Goal: Complete application form

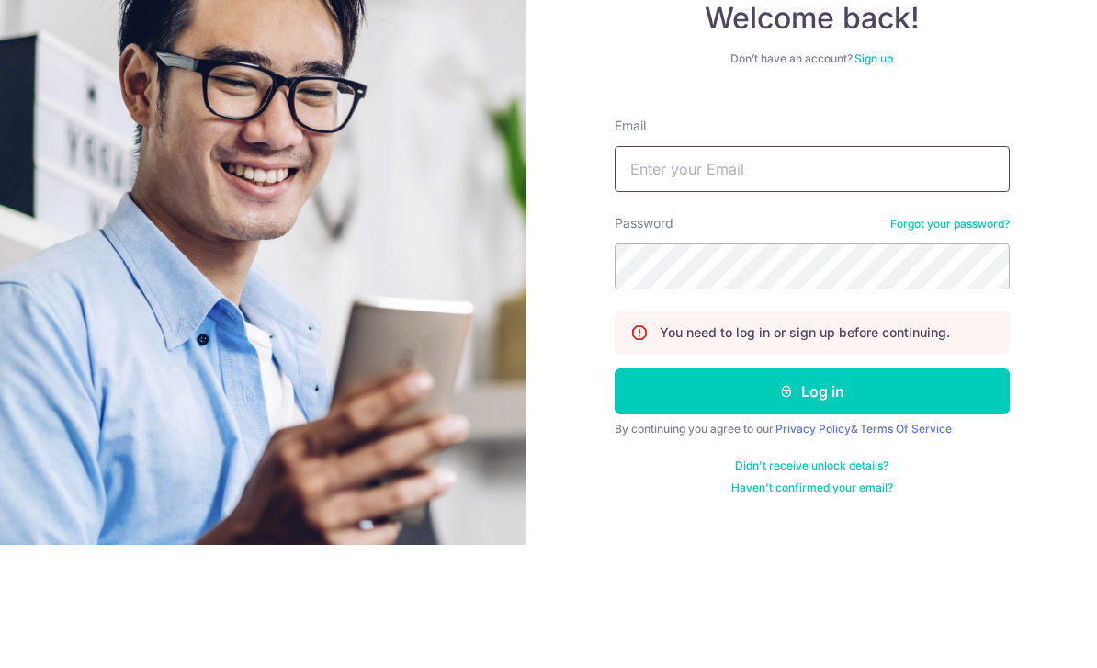
type input "zwtham@gmail.com"
click at [812, 492] on button "Log in" at bounding box center [812, 515] width 395 height 46
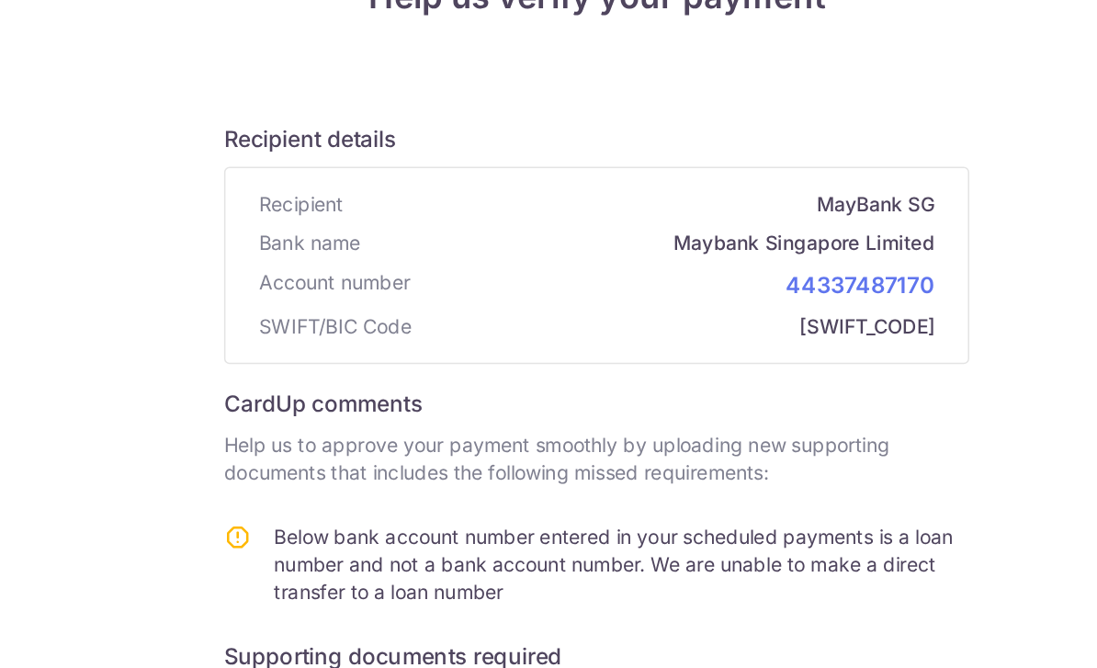
click at [325, 358] on span "SWIFT/BIC Code" at bounding box center [375, 367] width 101 height 18
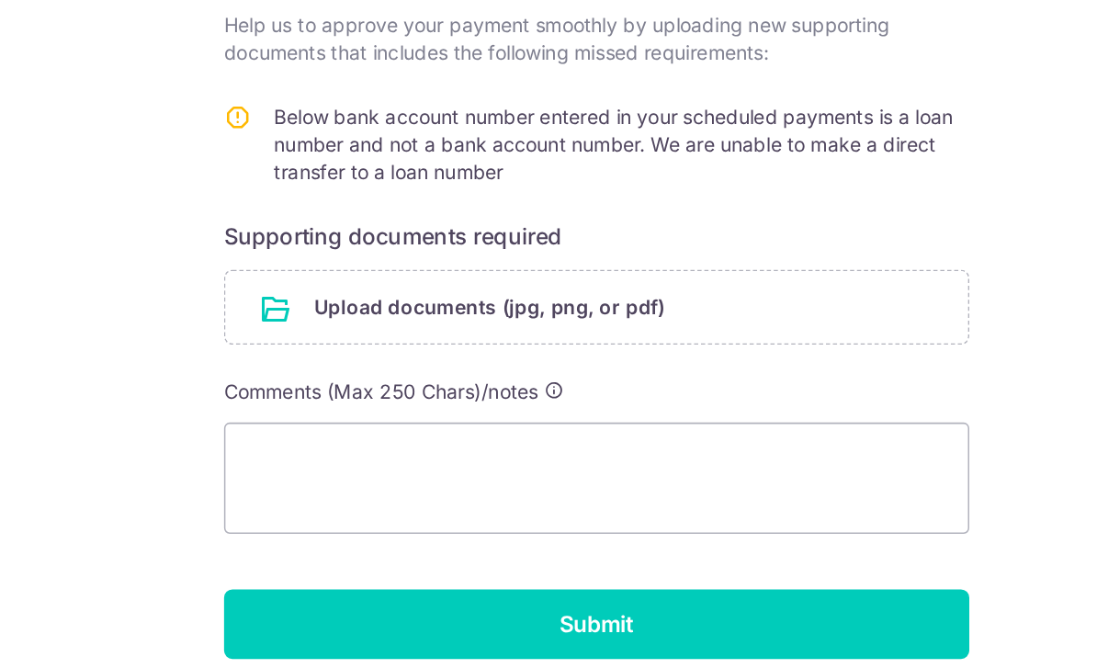
scroll to position [276, 0]
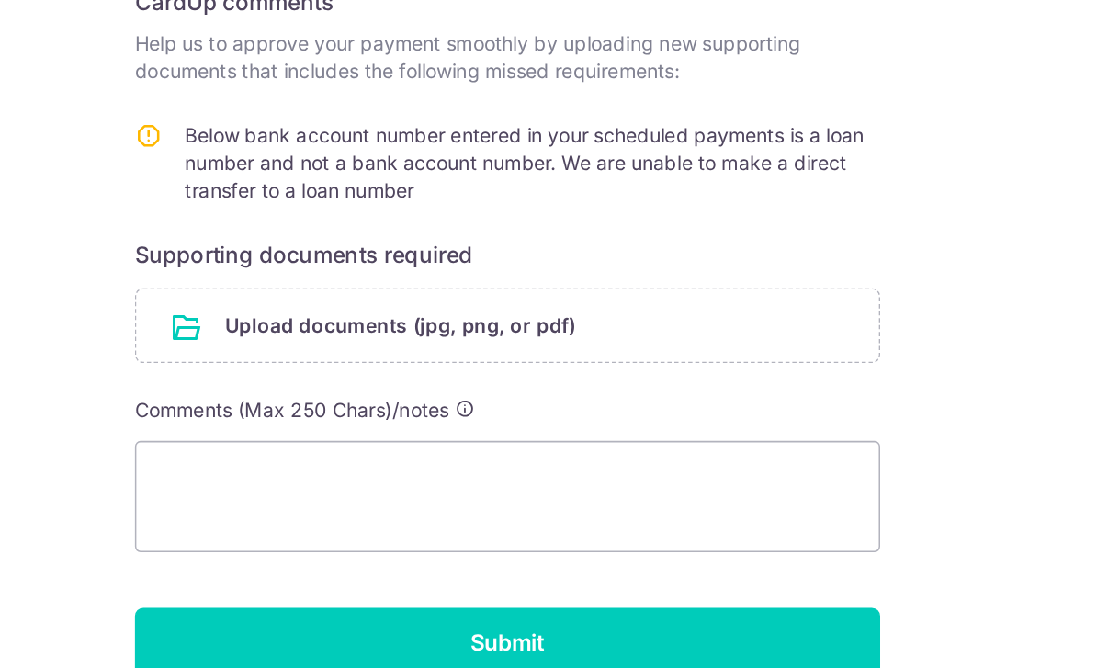
click at [303, 333] on input "file" at bounding box center [548, 357] width 491 height 48
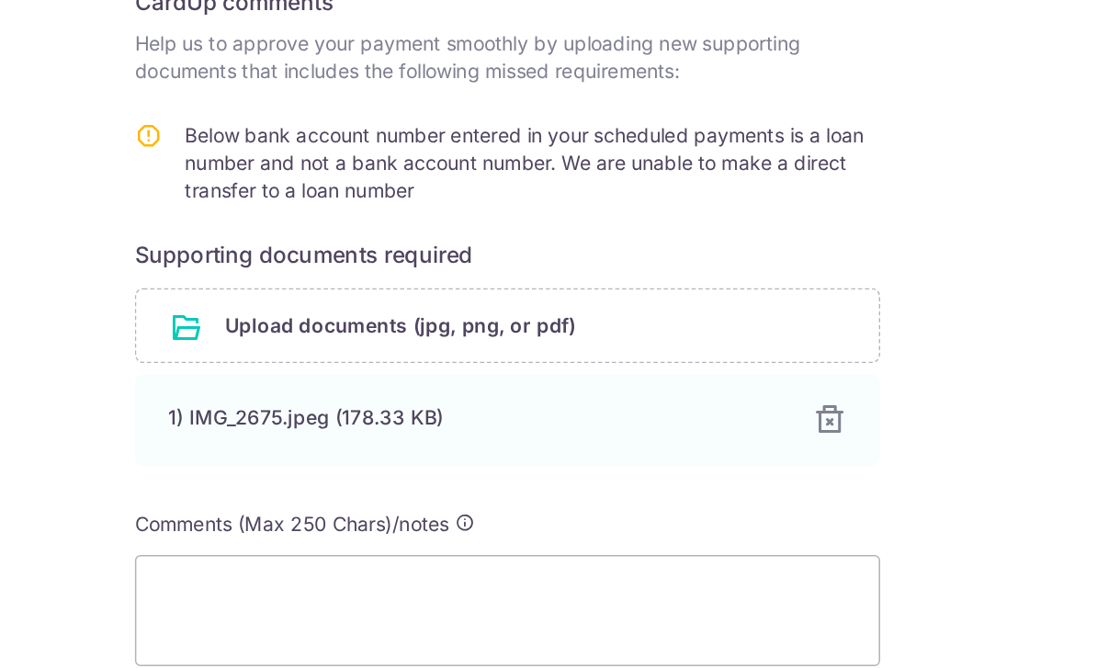
click at [324, 408] on div "1) IMG_2675.jpeg (178.33 KB)" at bounding box center [526, 417] width 404 height 18
click at [751, 408] on div at bounding box center [762, 419] width 22 height 22
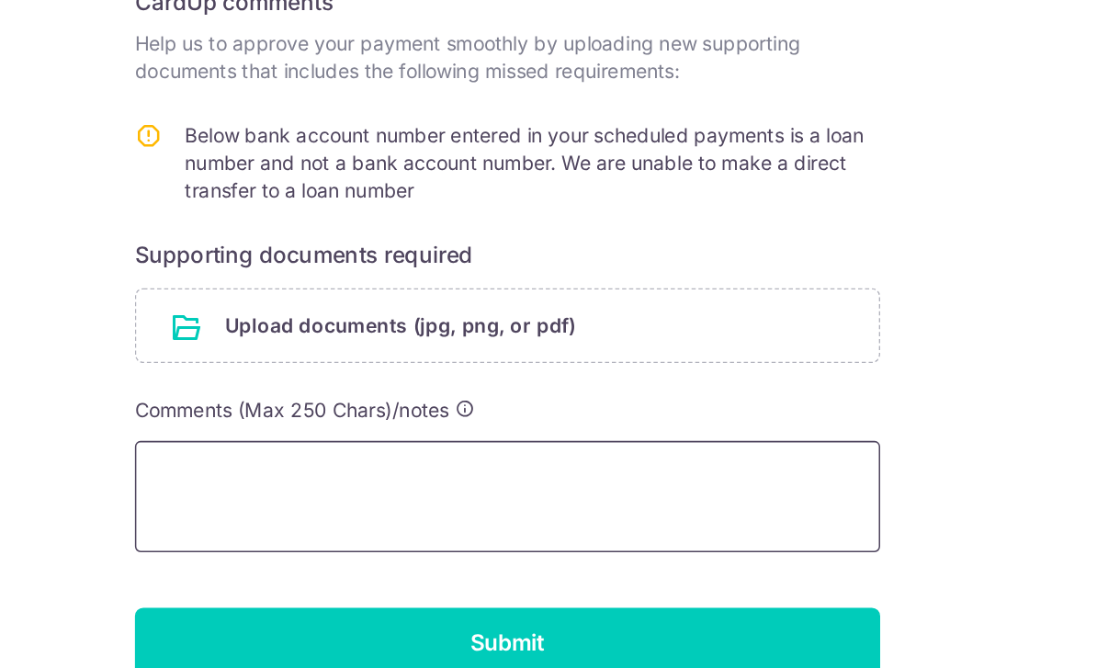
click at [412, 433] on textarea at bounding box center [548, 470] width 493 height 74
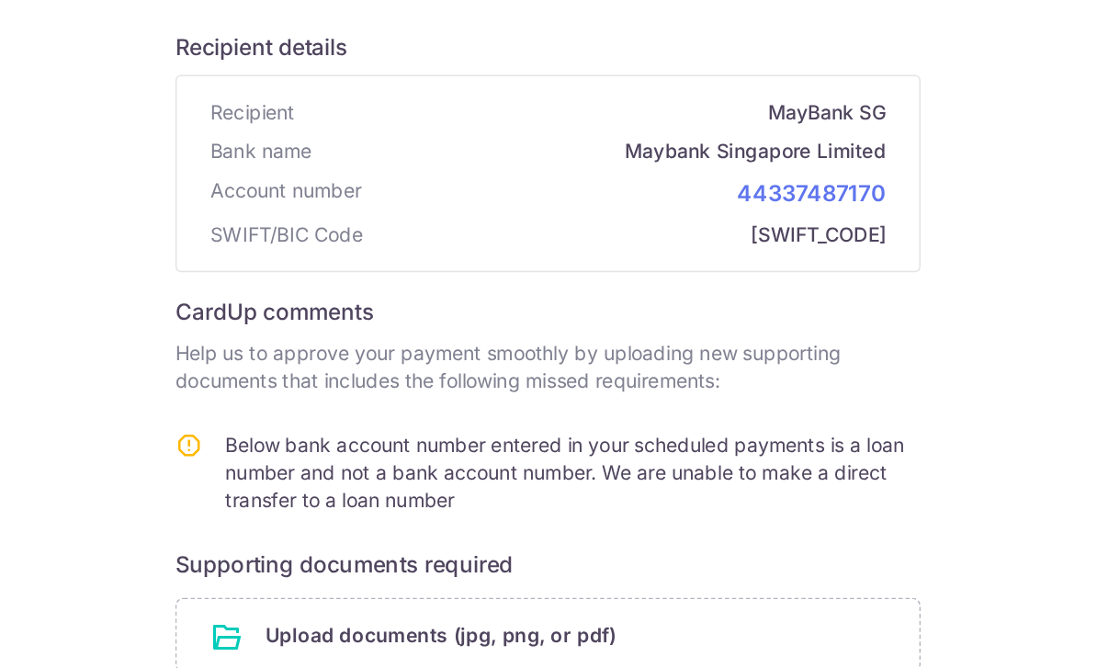
scroll to position [180, 0]
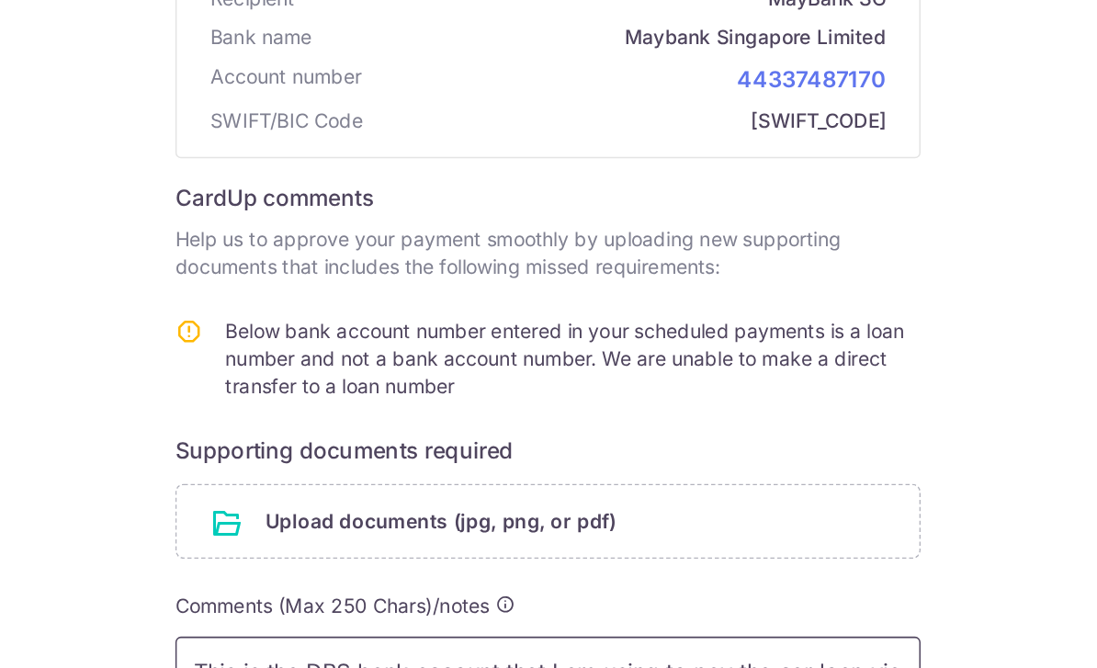
type textarea "This is the DBS bank account that I am using to pay the car loan via Giro. Is t…"
click at [417, 428] on input "file" at bounding box center [548, 452] width 491 height 48
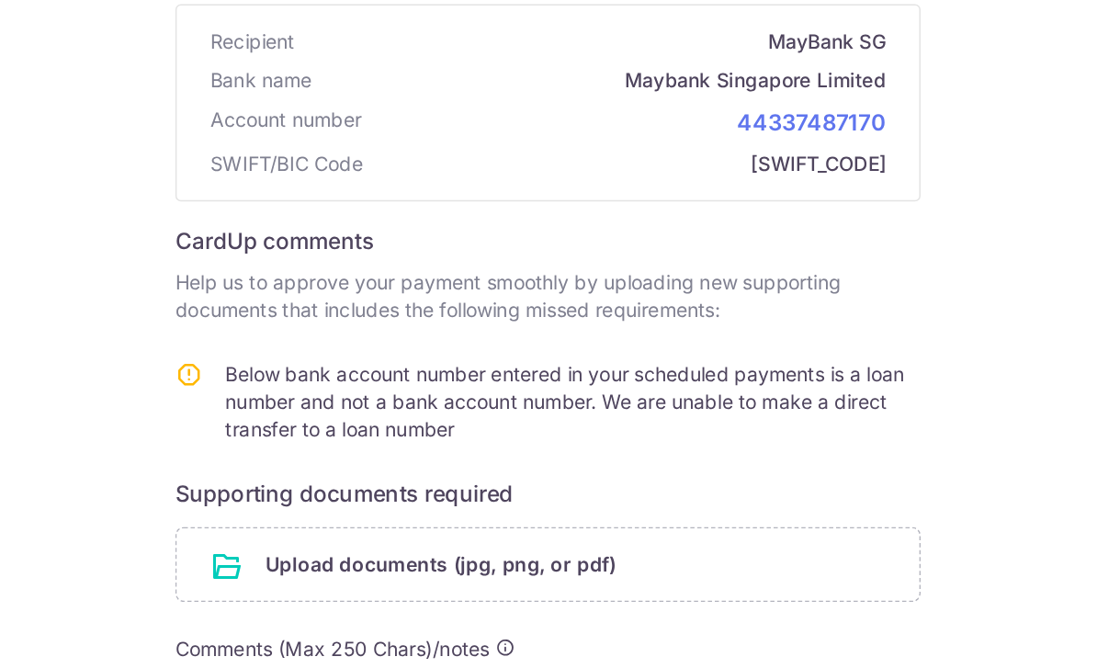
scroll to position [150, 0]
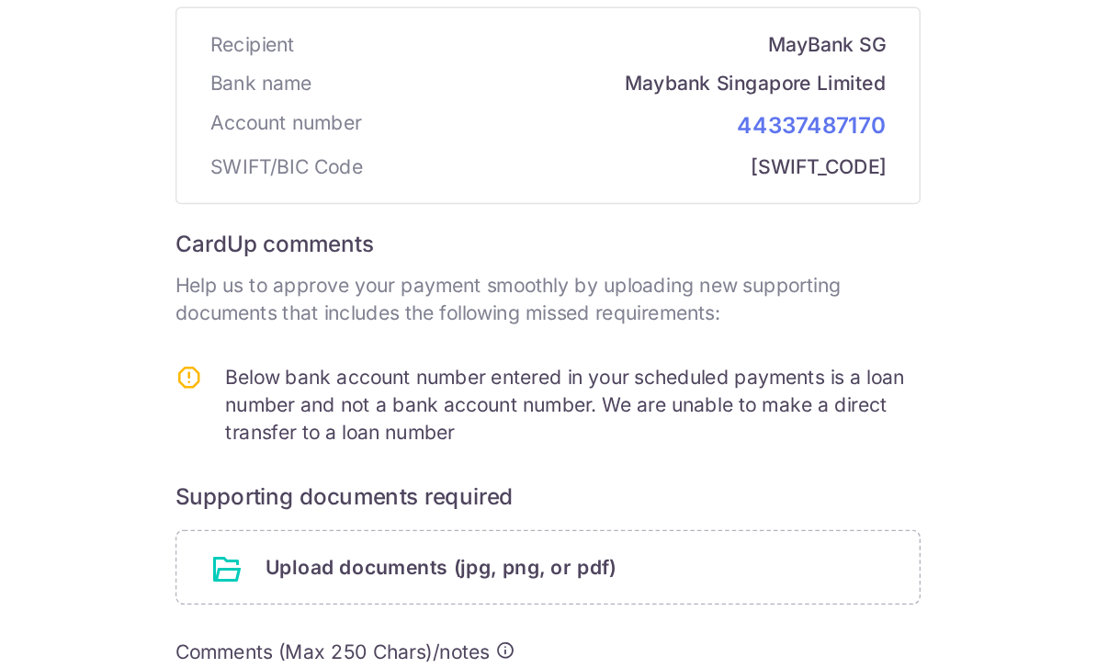
click at [303, 459] on input "file" at bounding box center [548, 483] width 491 height 48
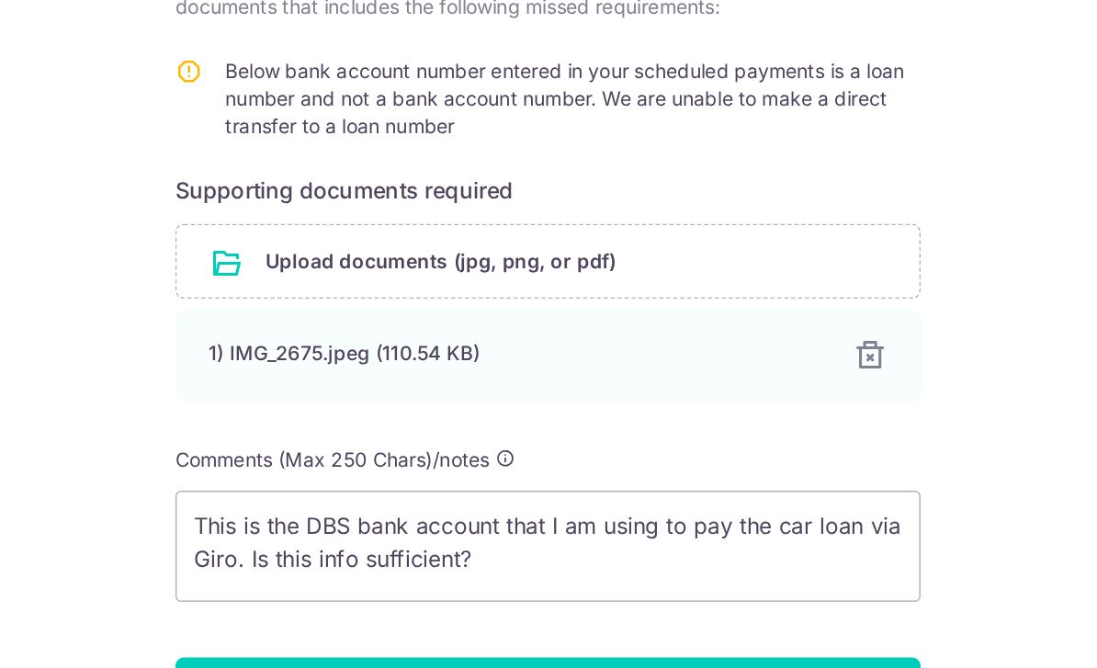
scroll to position [351, 0]
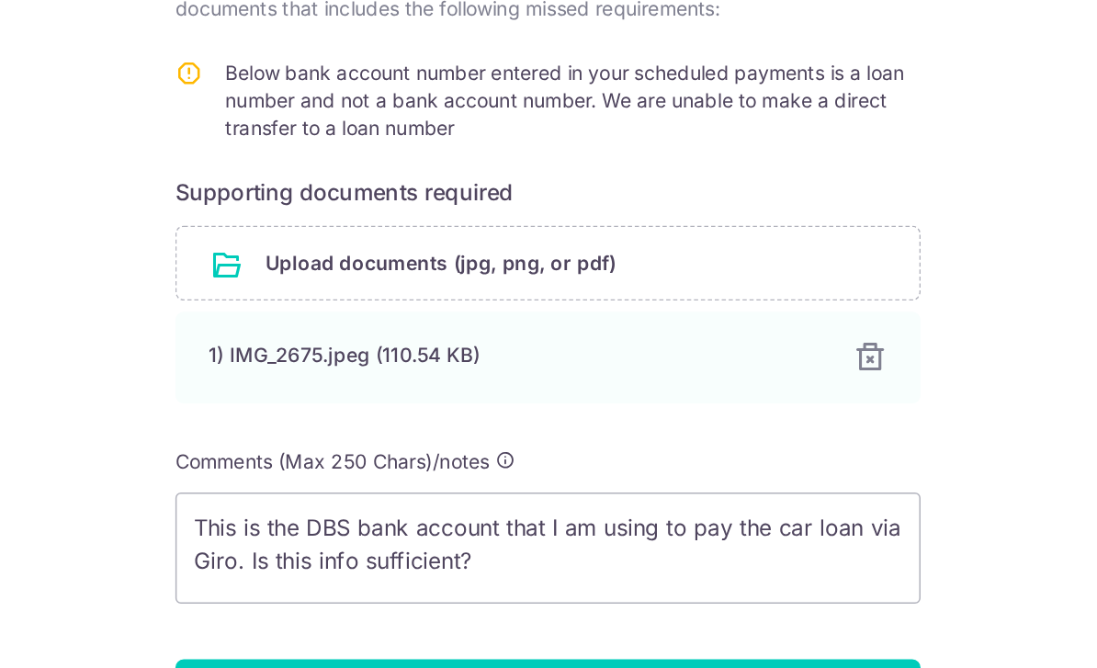
click at [395, 543] on input "Submit" at bounding box center [548, 566] width 493 height 46
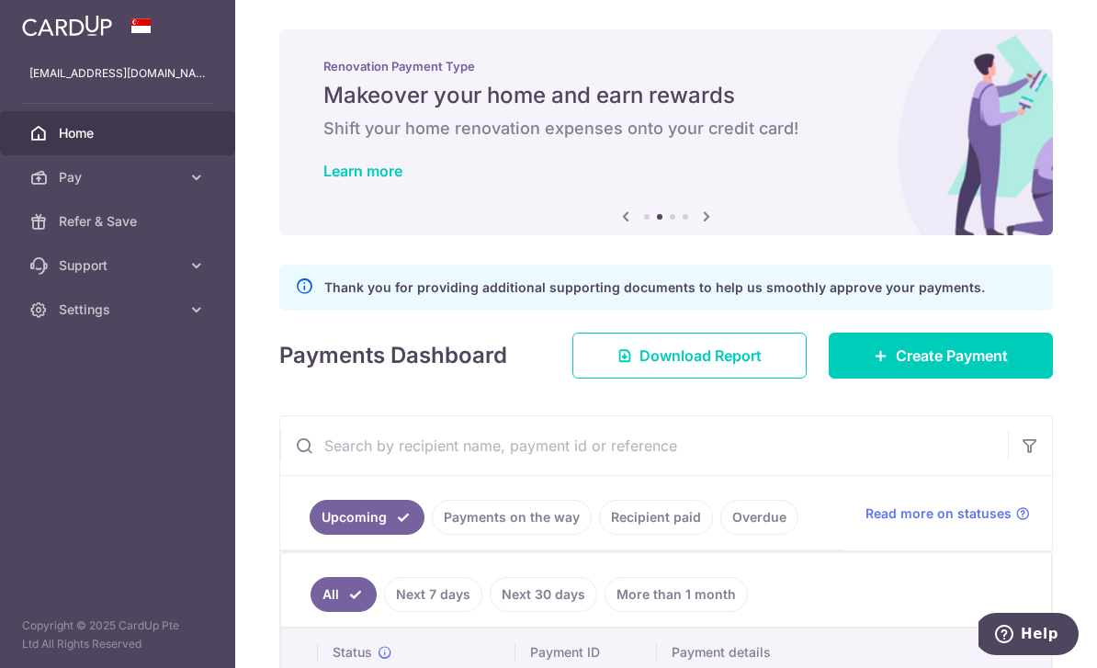
click at [0, 0] on header at bounding box center [0, 0] width 0 height 0
click at [0, 0] on button "button" at bounding box center [0, 0] width 0 height 0
click at [74, 325] on link "Settings" at bounding box center [117, 310] width 235 height 44
click at [81, 399] on span "Logout" at bounding box center [119, 398] width 121 height 18
